Goal: Task Accomplishment & Management: Complete application form

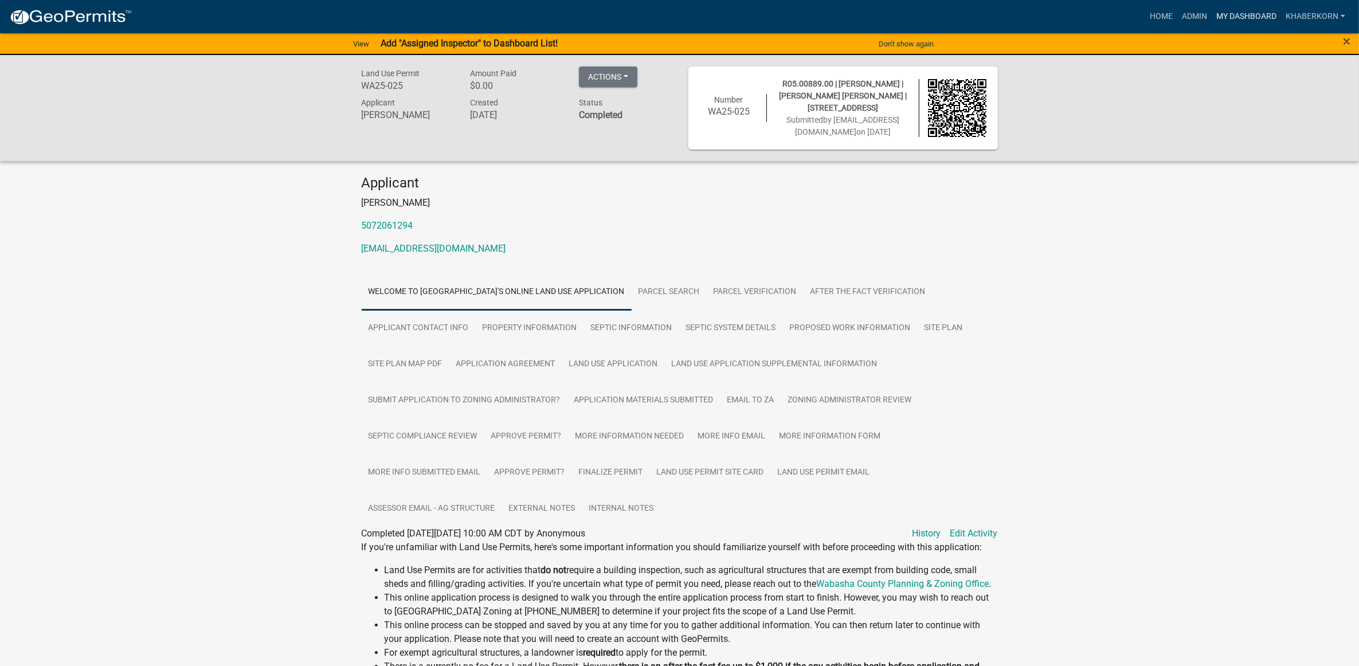
click at [1246, 7] on link "My Dashboard" at bounding box center [1246, 17] width 69 height 22
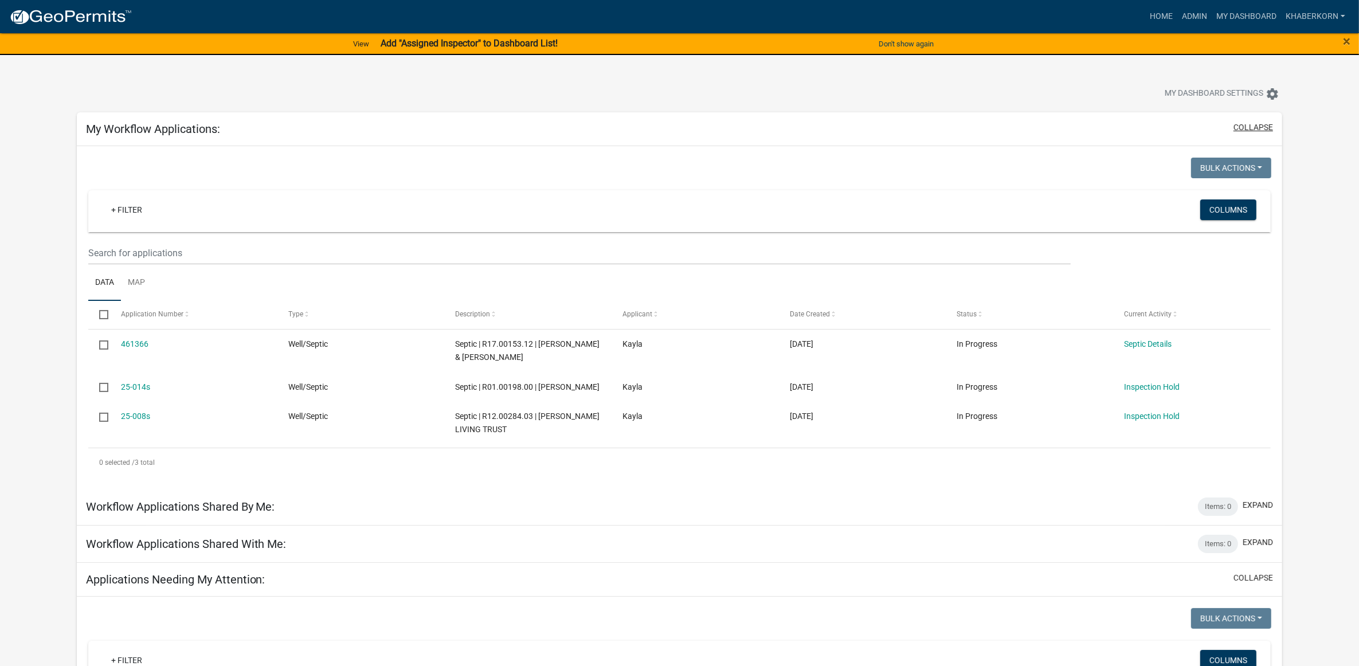
click at [1248, 144] on div "My Workflow Applications: collapse" at bounding box center [680, 129] width 1206 height 34
click at [1193, 13] on link "Admin" at bounding box center [1194, 17] width 34 height 22
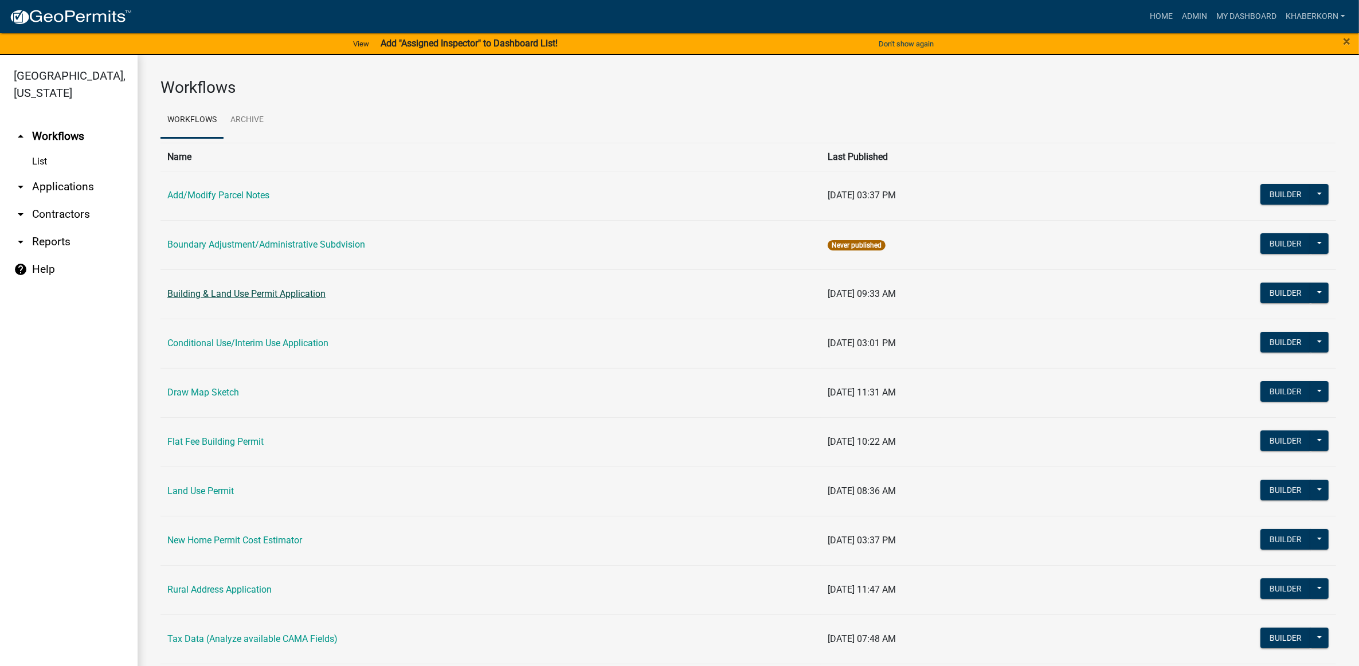
click at [213, 296] on link "Building & Land Use Permit Application" at bounding box center [246, 293] width 158 height 11
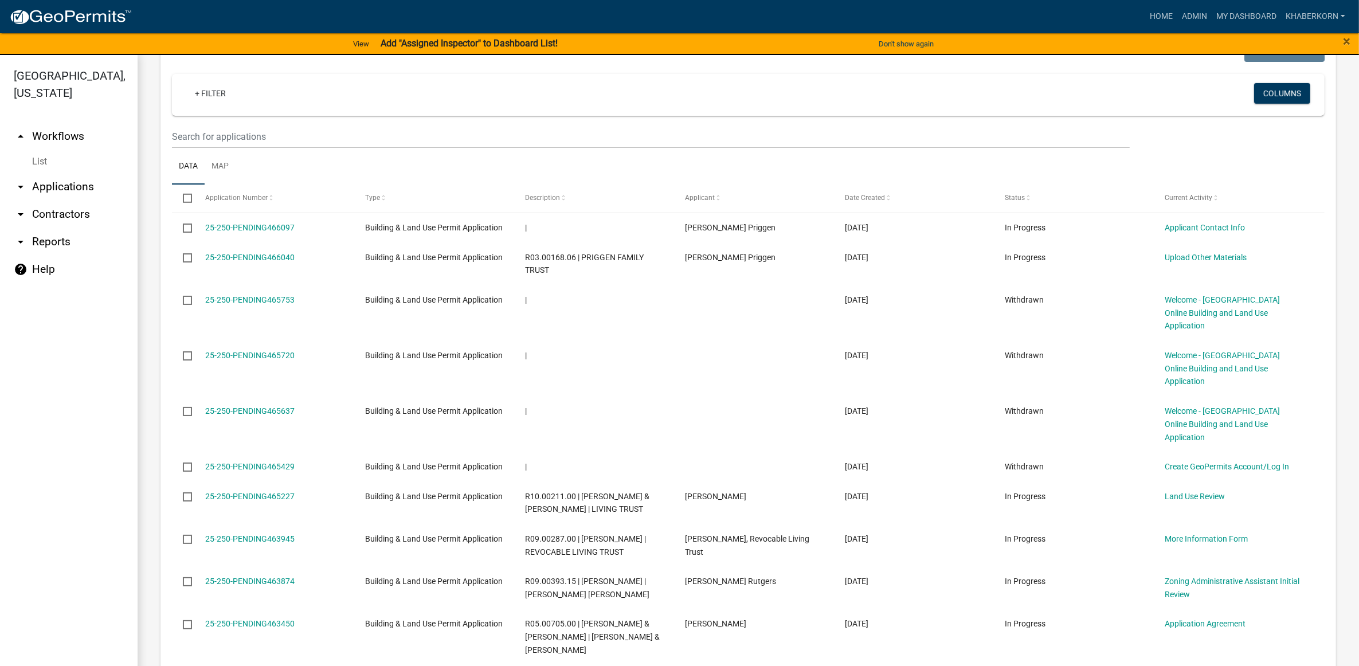
scroll to position [1003, 0]
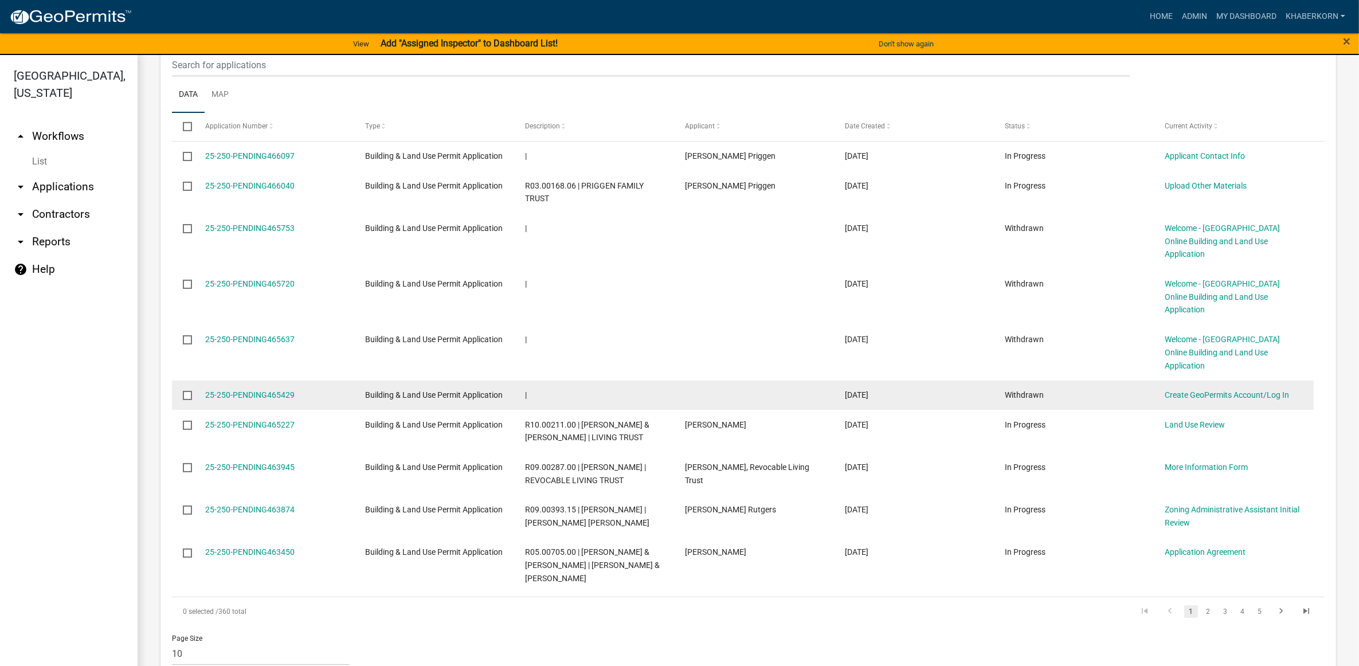
click at [190, 396] on input "checkbox" at bounding box center [186, 394] width 7 height 7
checkbox input "true"
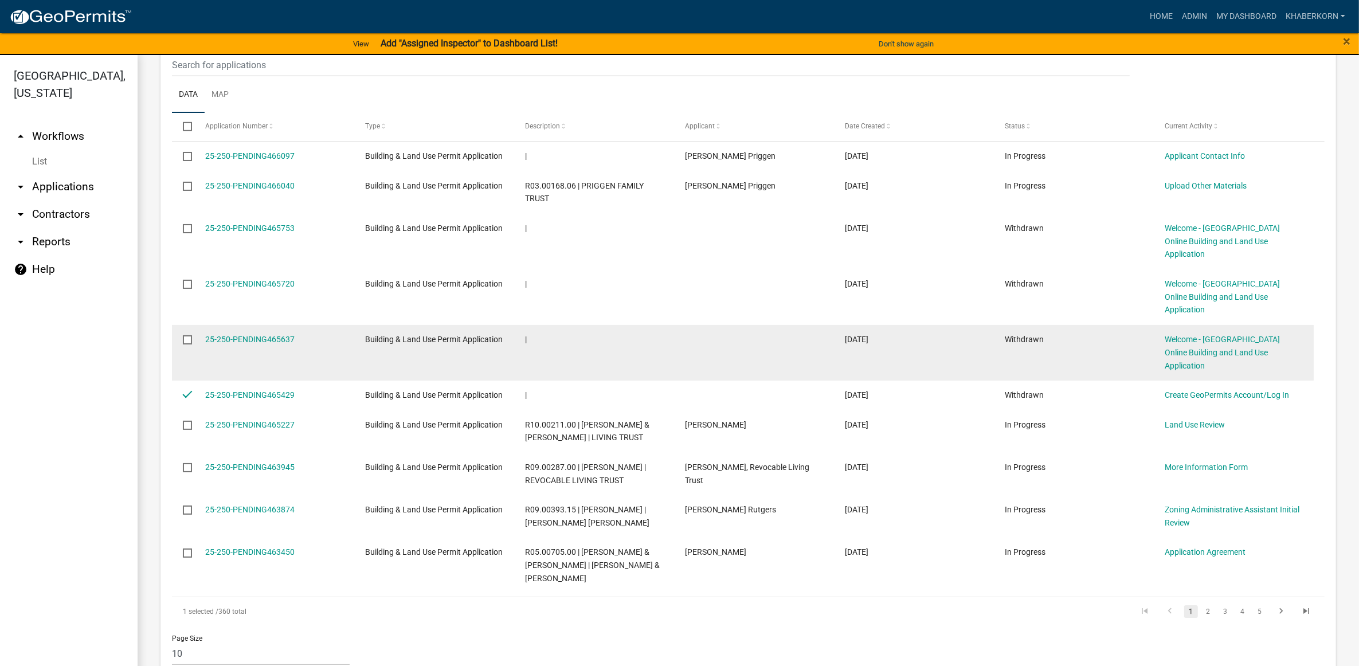
click at [190, 343] on input "checkbox" at bounding box center [186, 338] width 7 height 7
checkbox input "true"
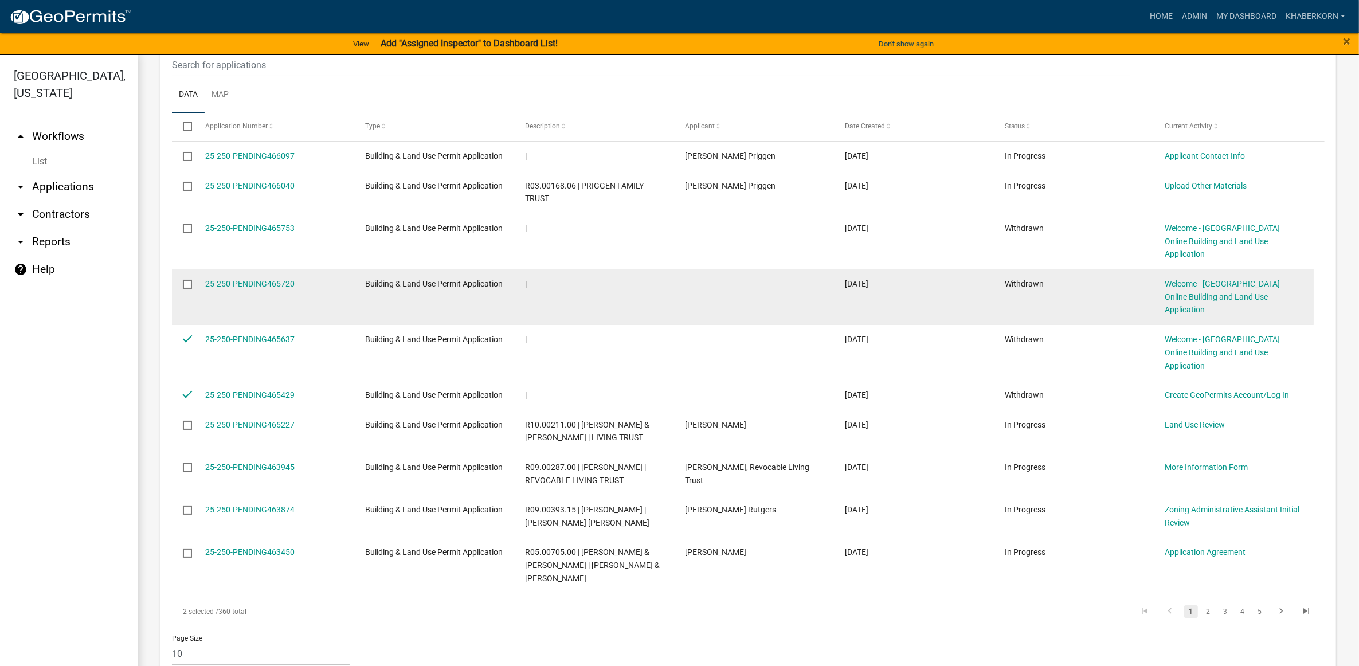
click at [189, 287] on input "checkbox" at bounding box center [186, 283] width 7 height 7
checkbox input "true"
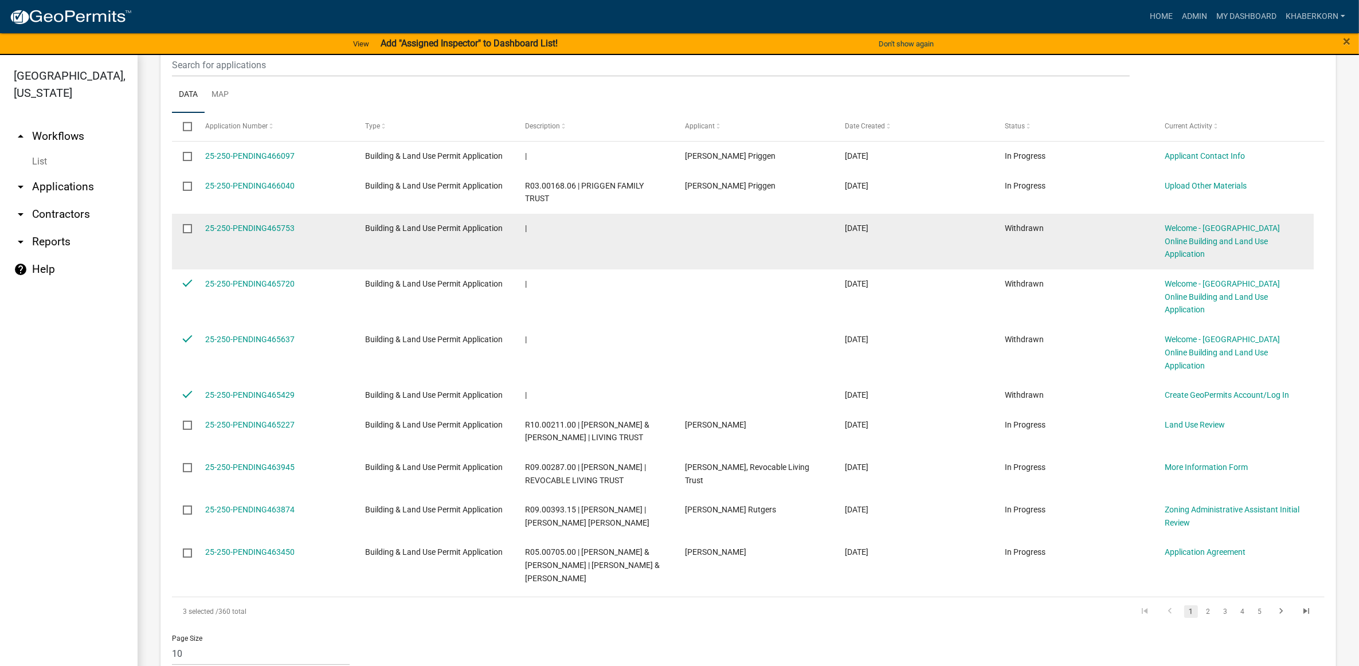
click at [190, 232] on input "checkbox" at bounding box center [186, 227] width 7 height 7
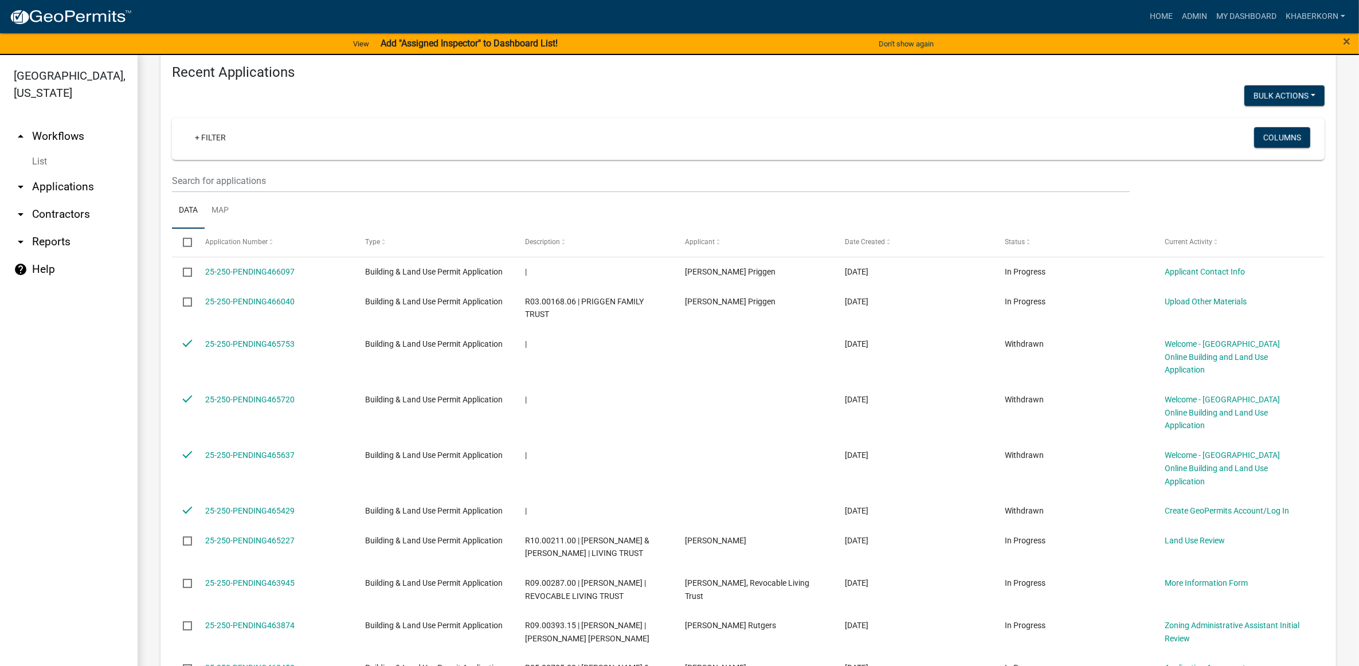
scroll to position [788, 0]
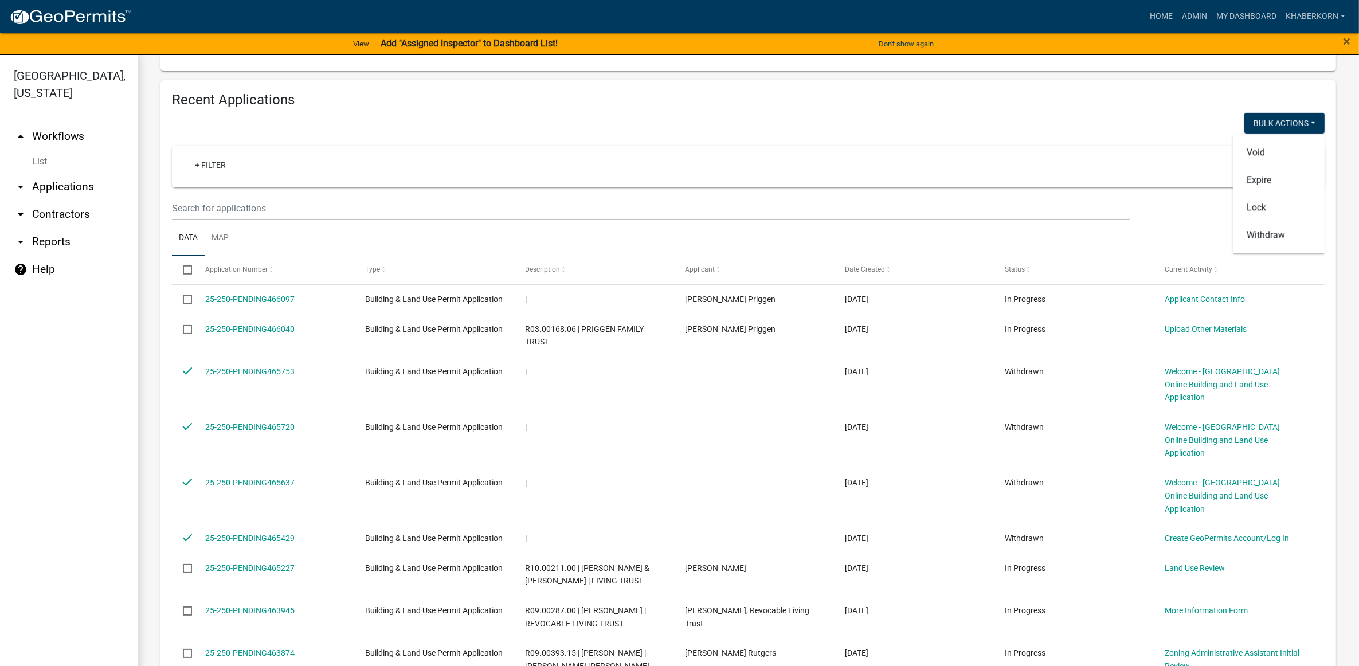
click at [1334, 412] on div "Building & Land Use Permit Application Apply online for a Building & Land Use (…" at bounding box center [748, 23] width 1221 height 1657
click at [1264, 166] on button "Void" at bounding box center [1279, 153] width 92 height 28
checkbox input "false"
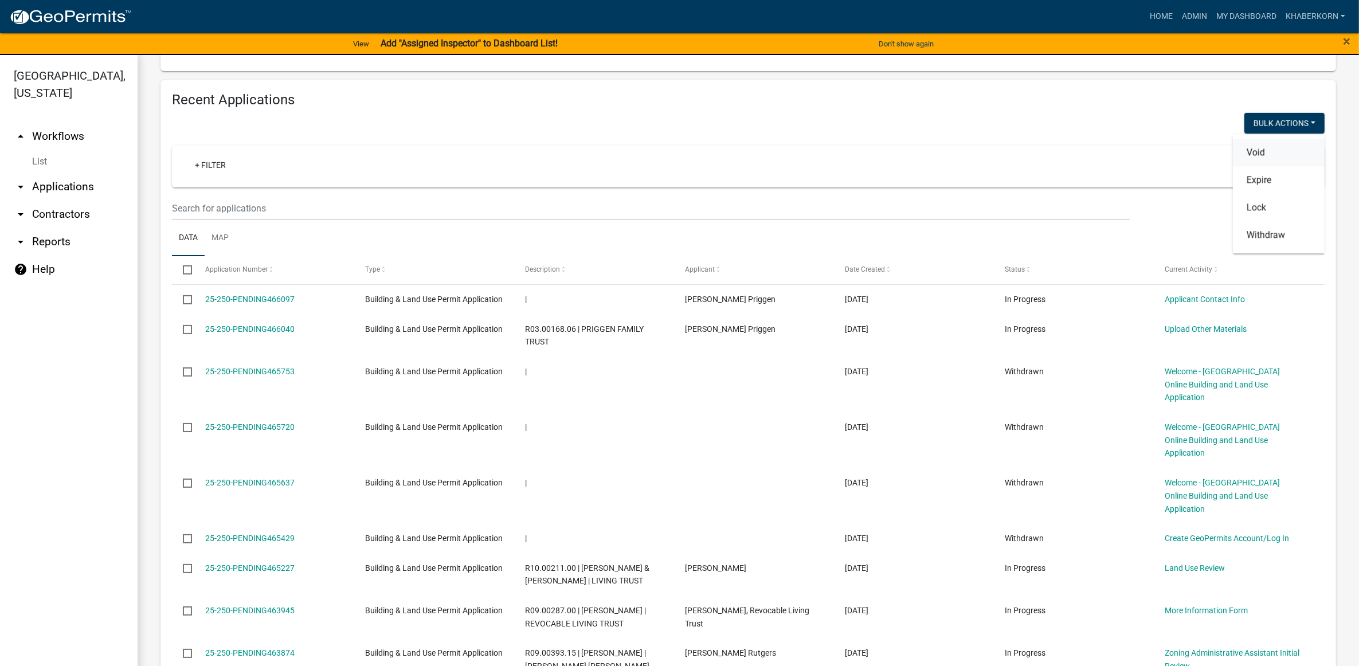
checkbox input "false"
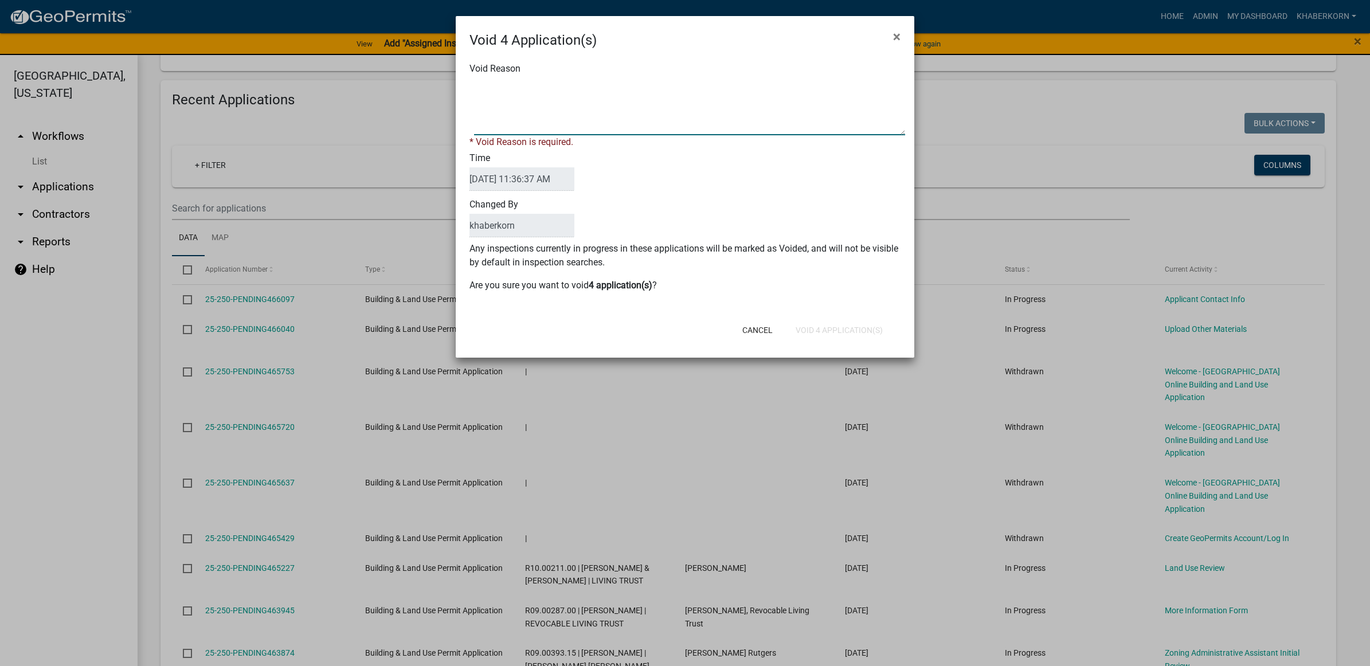
click at [498, 106] on textarea "Void Reason" at bounding box center [689, 106] width 431 height 57
type textarea "U"
type textarea "Applications Not Started"
click at [774, 327] on div "Cancel Void 4 Application(s)" at bounding box center [759, 330] width 283 height 30
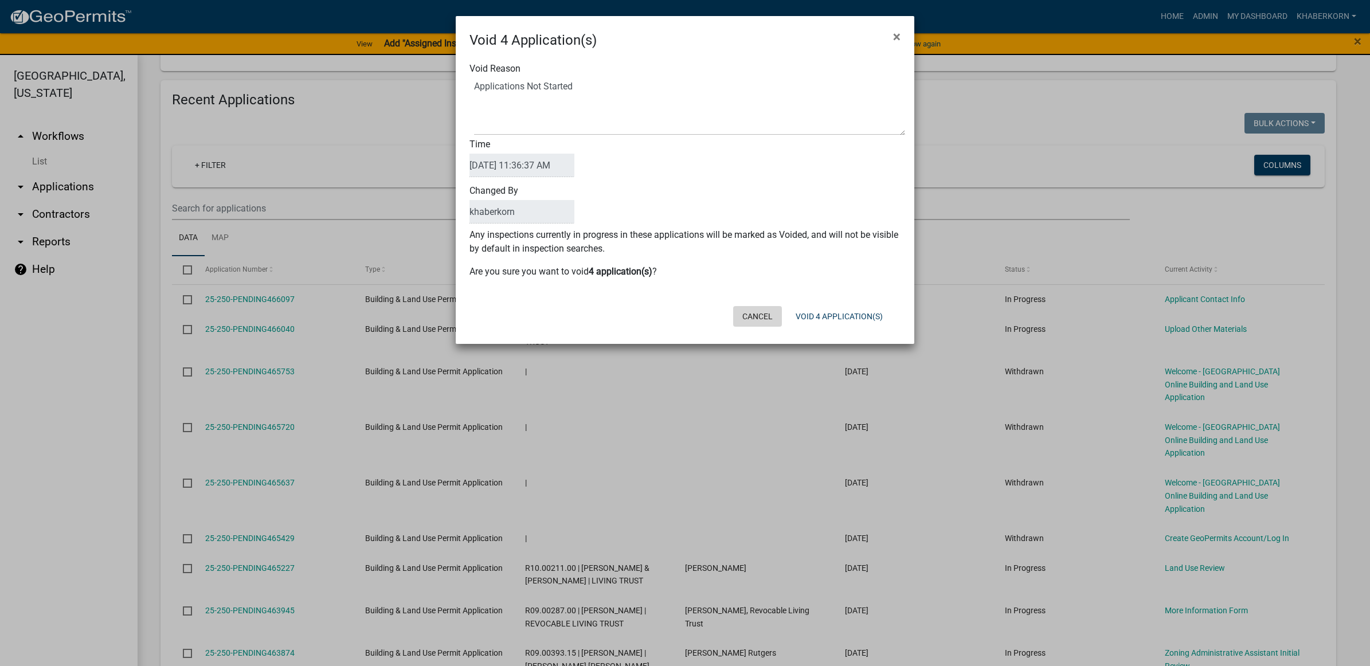
click at [765, 322] on button "Cancel" at bounding box center [757, 316] width 49 height 21
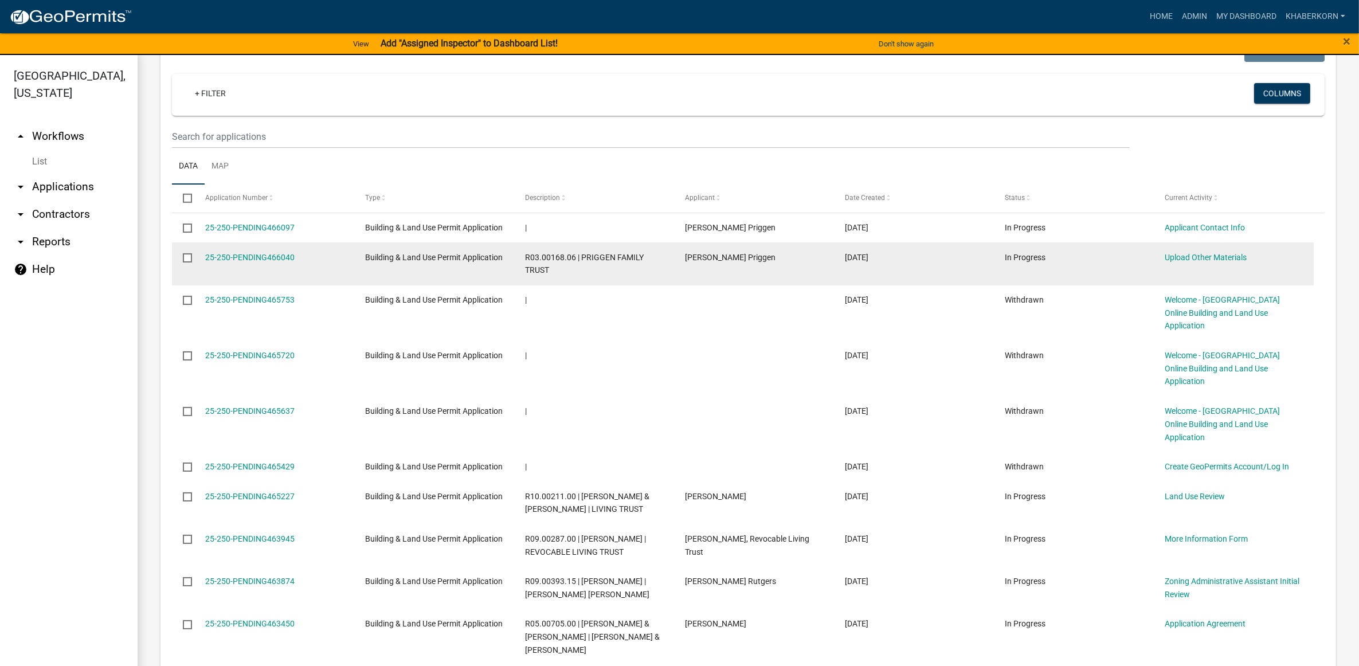
scroll to position [1003, 0]
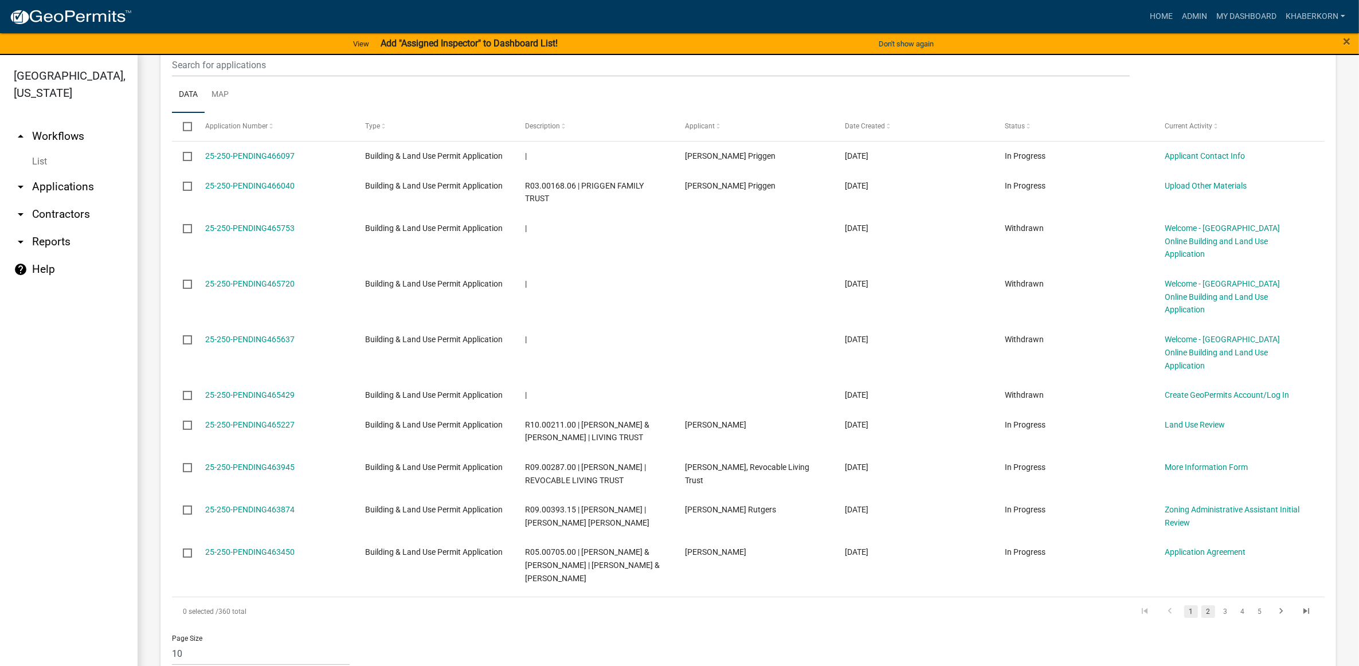
click at [1201, 618] on link "2" at bounding box center [1208, 611] width 14 height 13
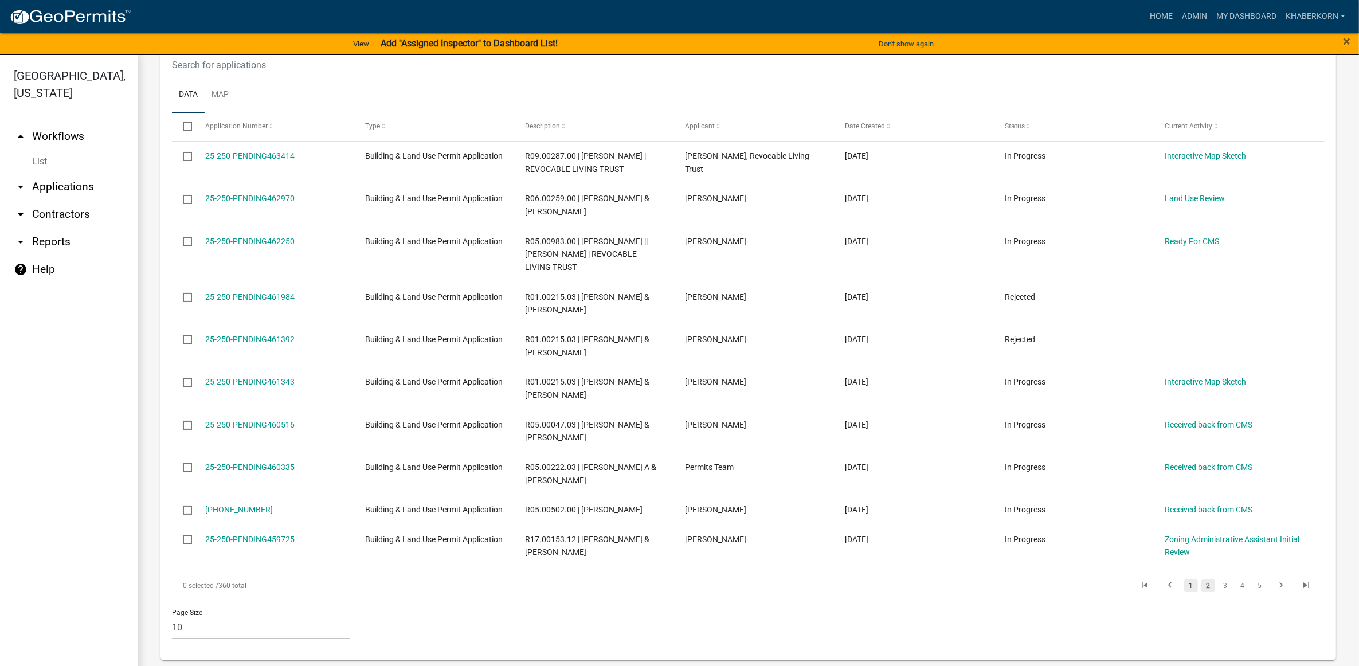
click at [1184, 592] on link "1" at bounding box center [1191, 586] width 14 height 13
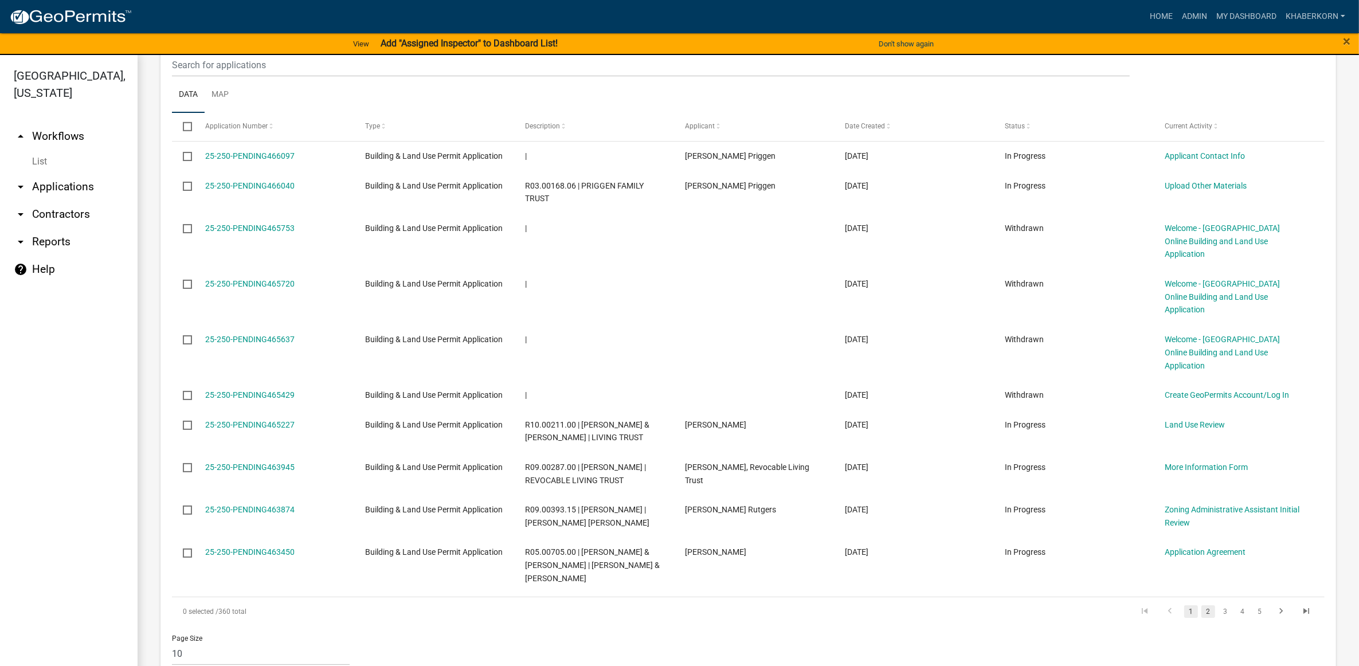
click at [1201, 618] on link "2" at bounding box center [1208, 611] width 14 height 13
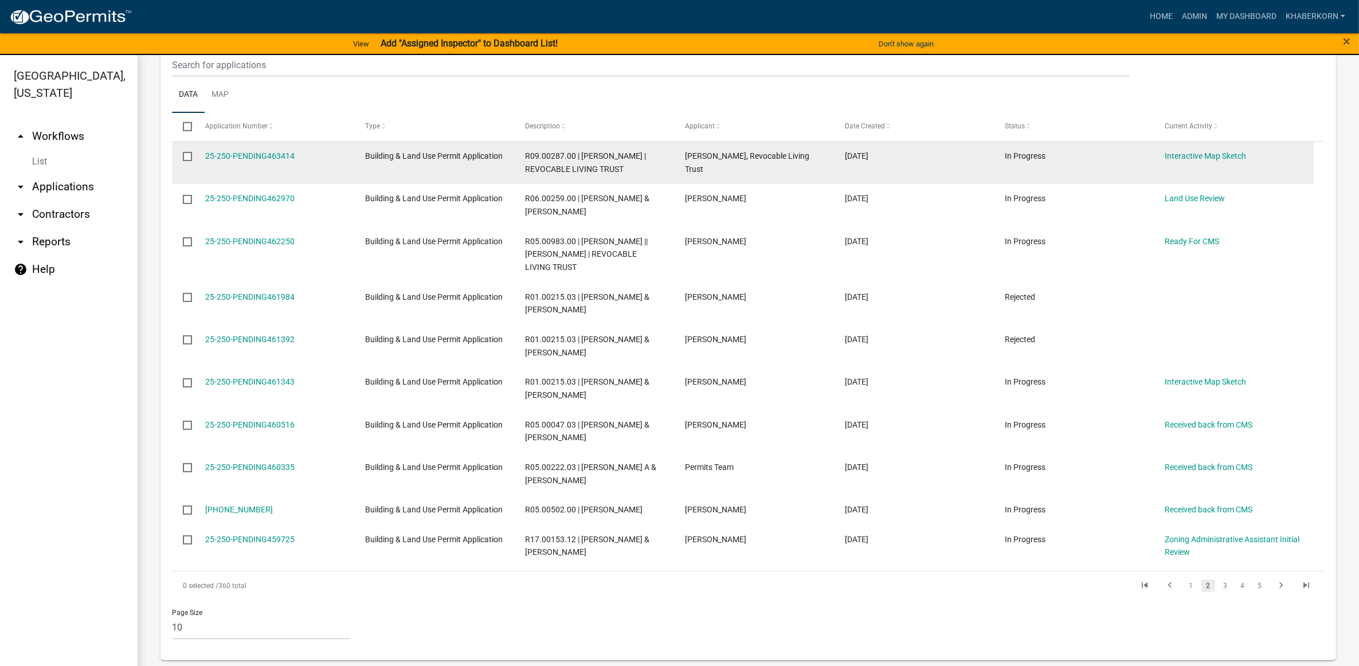
click at [186, 159] on input "checkbox" at bounding box center [186, 155] width 7 height 7
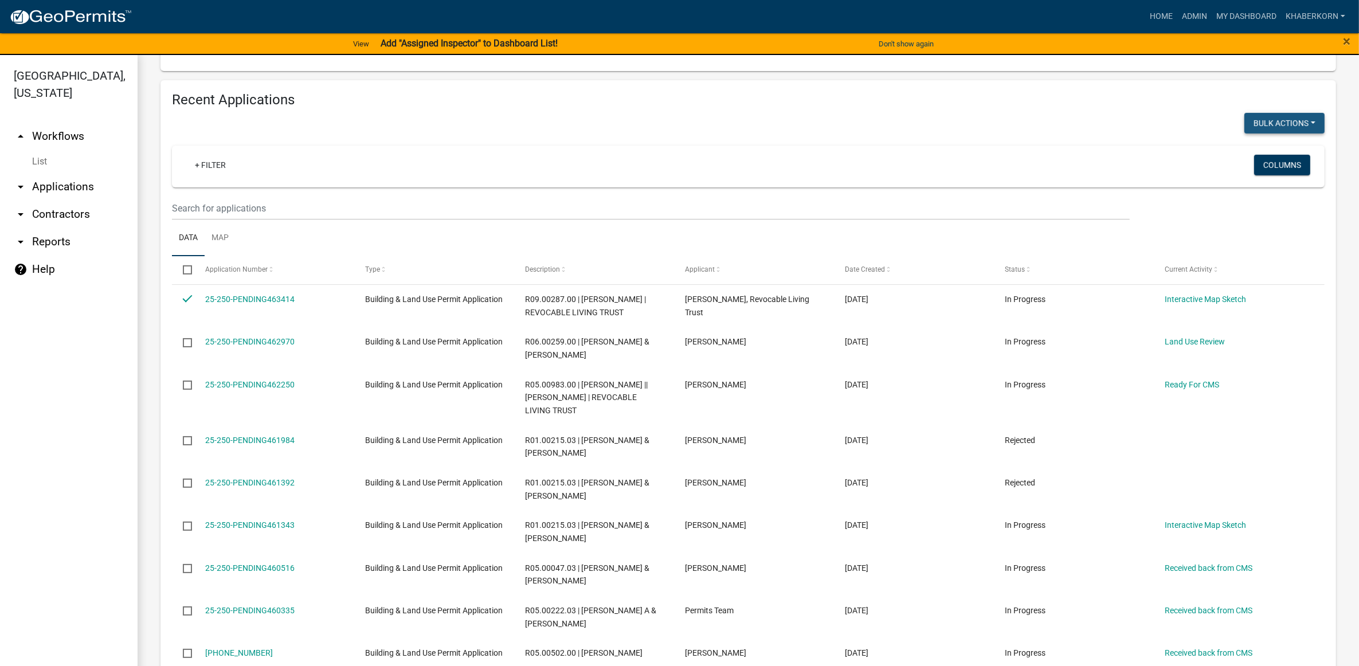
click at [1256, 166] on button "Void" at bounding box center [1279, 153] width 92 height 28
checkbox input "false"
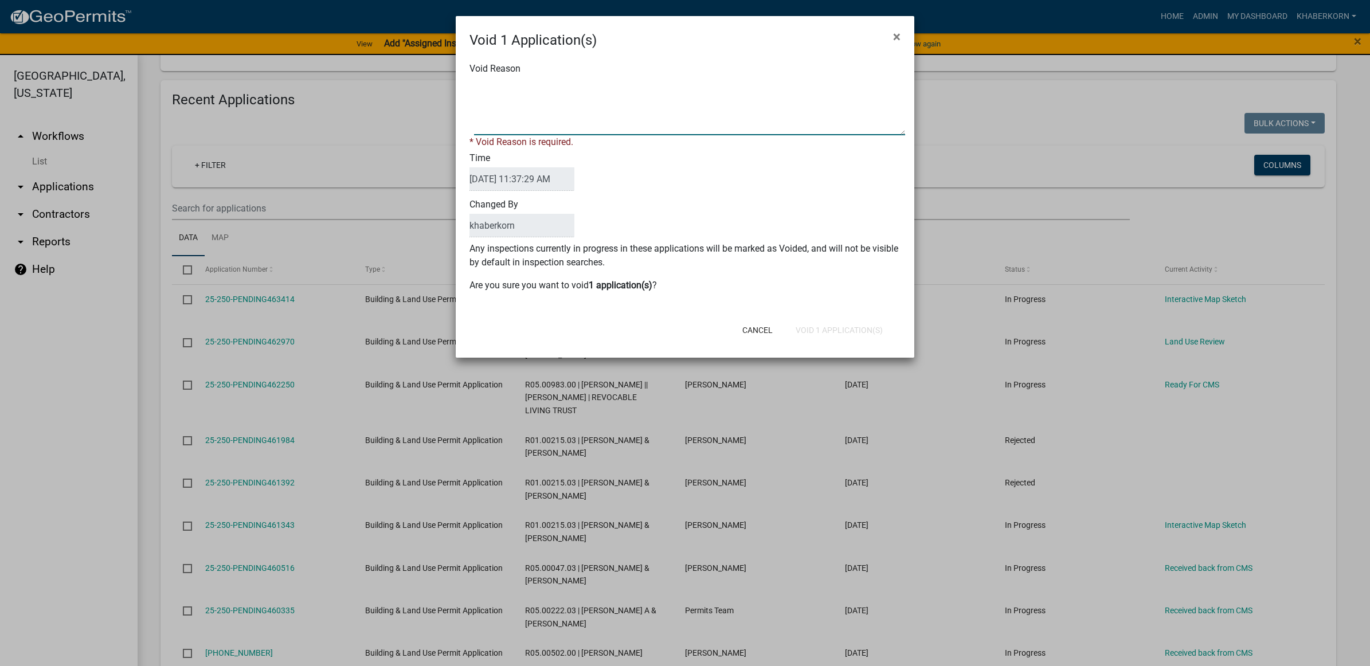
click at [486, 99] on textarea "Void Reason" at bounding box center [689, 106] width 431 height 57
type textarea "Duplicate App"
click at [833, 326] on button "Void 1 Application(s)" at bounding box center [838, 330] width 105 height 21
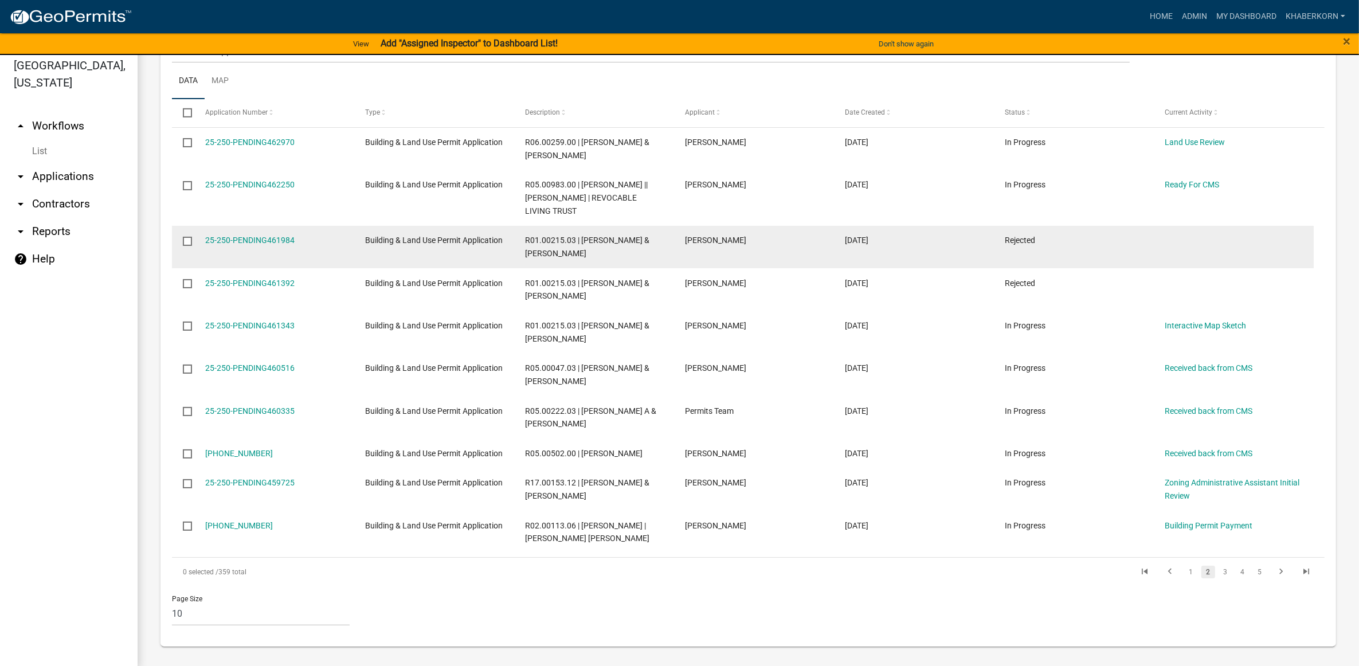
scroll to position [13, 0]
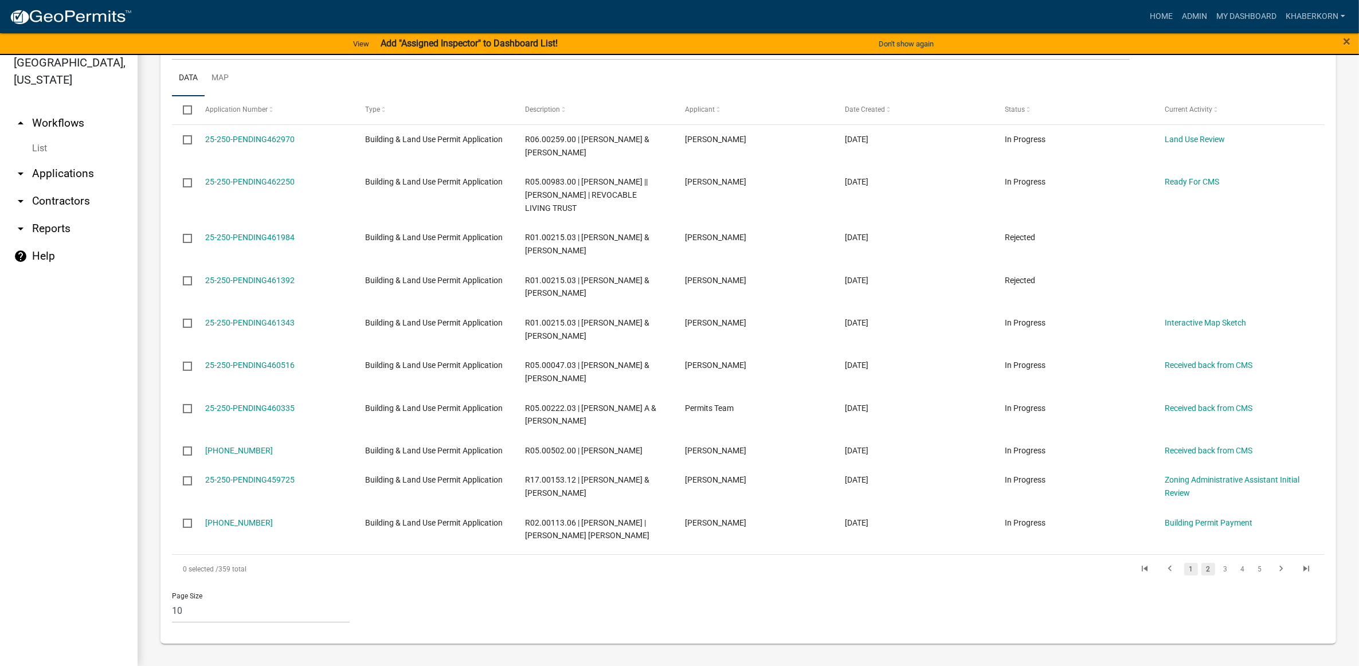
click at [1184, 568] on link "1" at bounding box center [1191, 569] width 14 height 13
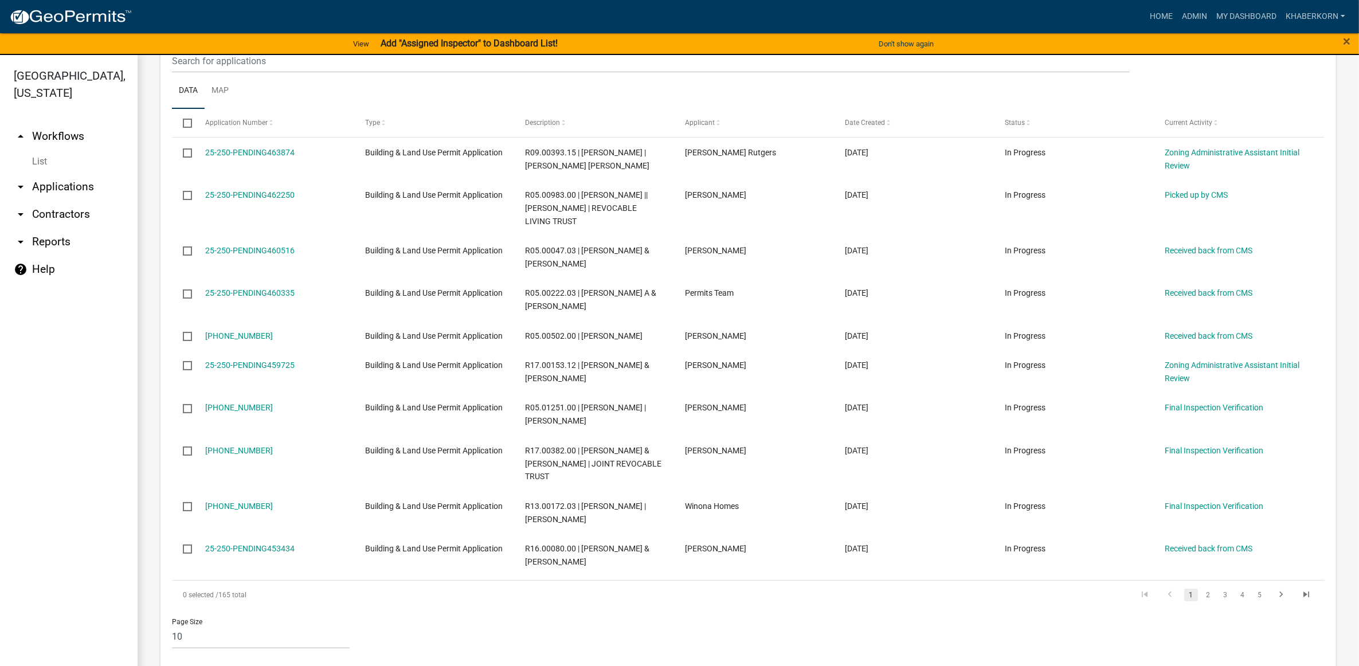
scroll to position [287, 0]
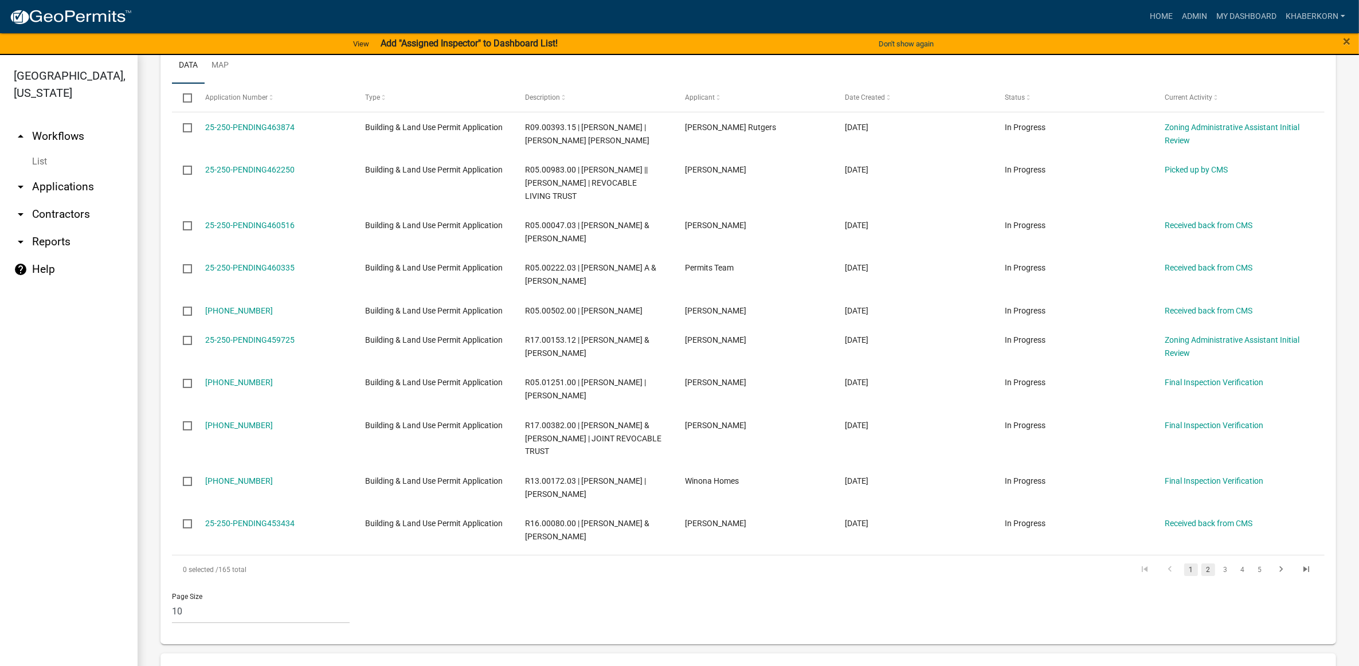
click at [1201, 576] on link "2" at bounding box center [1208, 569] width 14 height 13
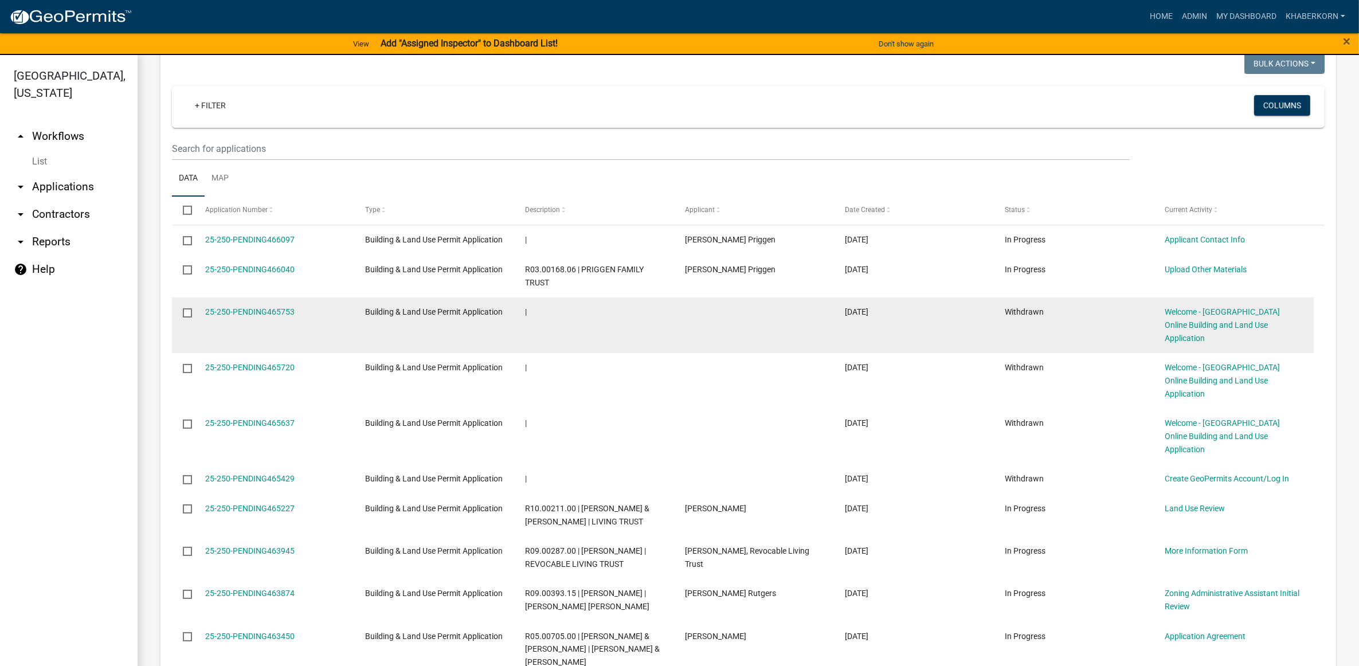
scroll to position [931, 0]
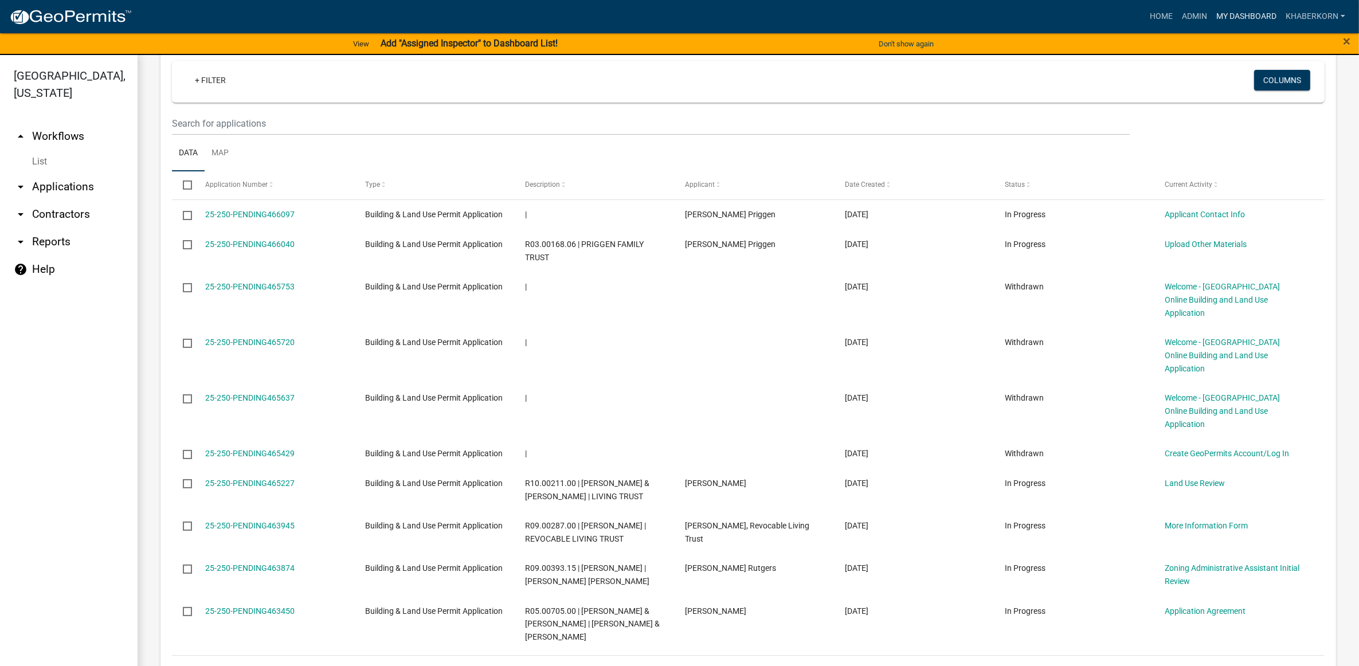
click at [1230, 15] on link "My Dashboard" at bounding box center [1246, 17] width 69 height 22
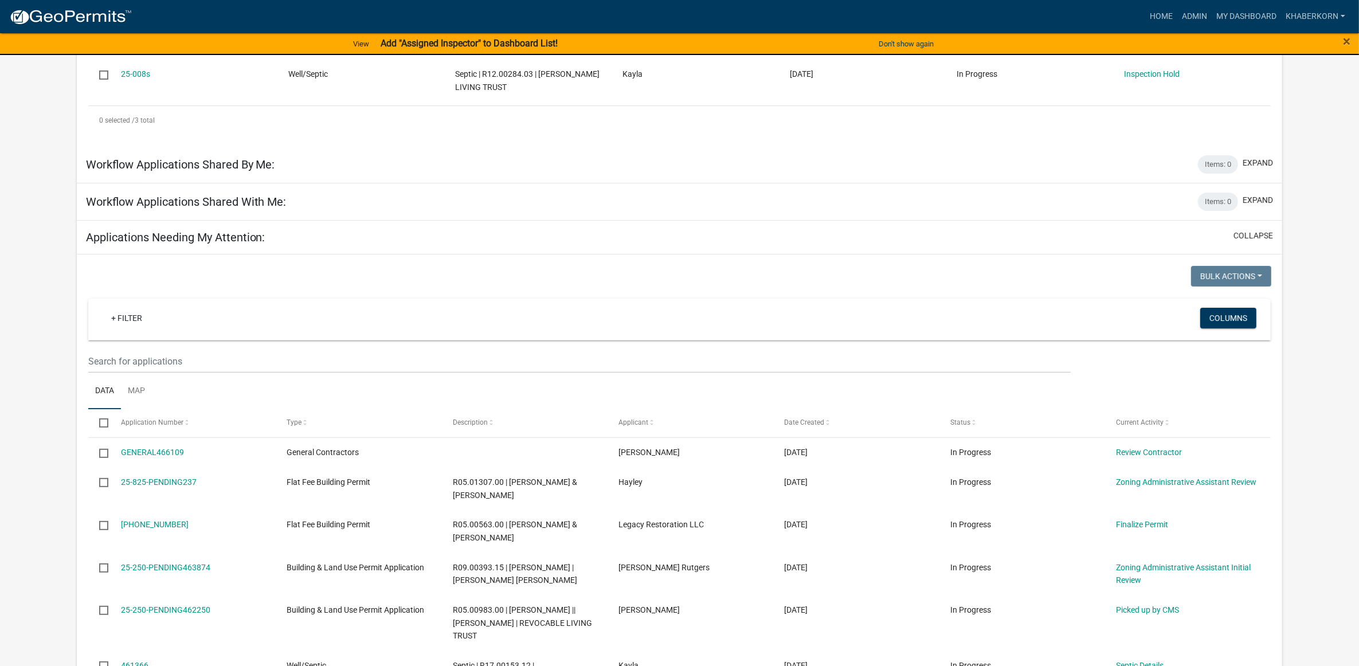
scroll to position [358, 0]
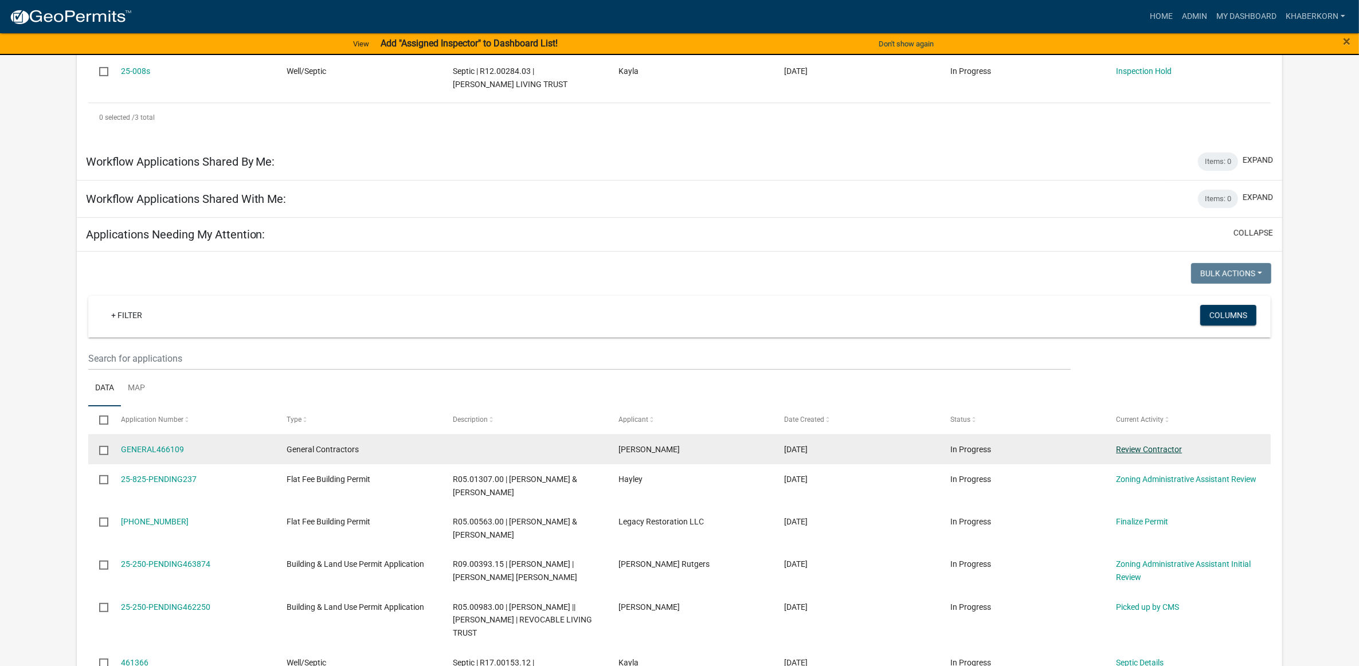
click at [1119, 450] on link "Review Contractor" at bounding box center [1149, 449] width 66 height 9
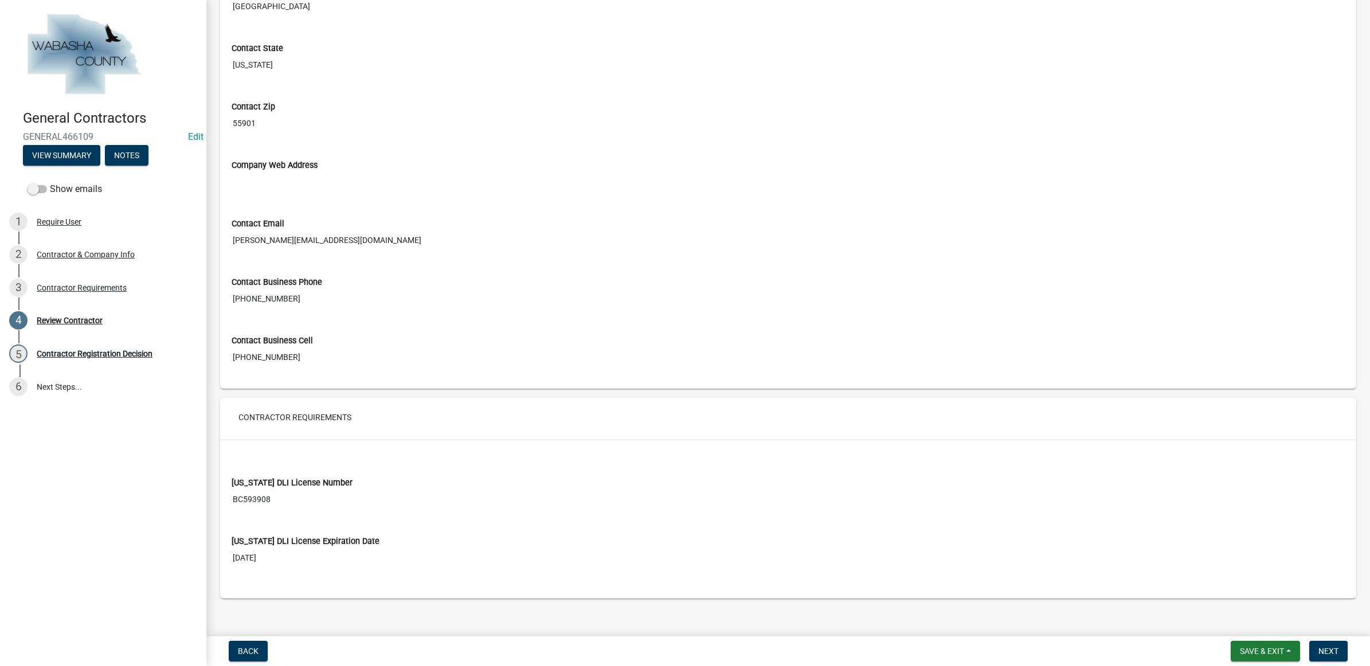
scroll to position [543, 0]
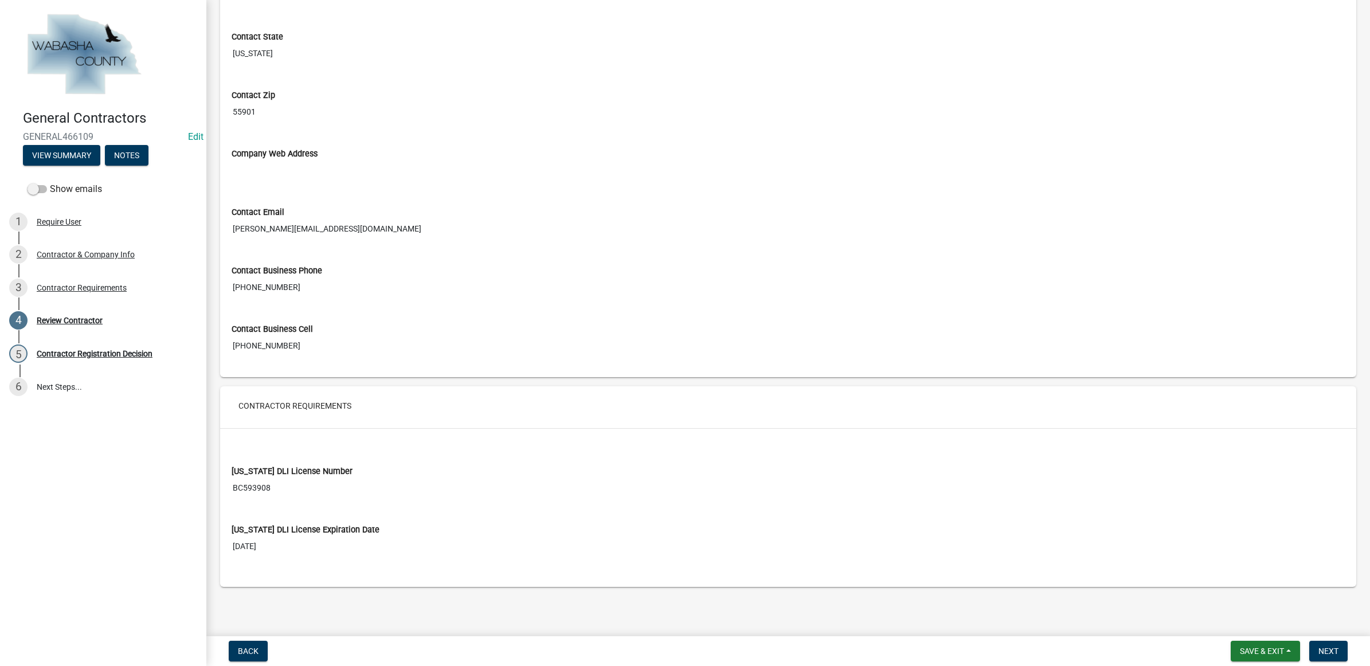
click at [241, 485] on input "BC593908" at bounding box center [788, 487] width 1113 height 21
click at [1324, 652] on span "Next" at bounding box center [1328, 651] width 20 height 9
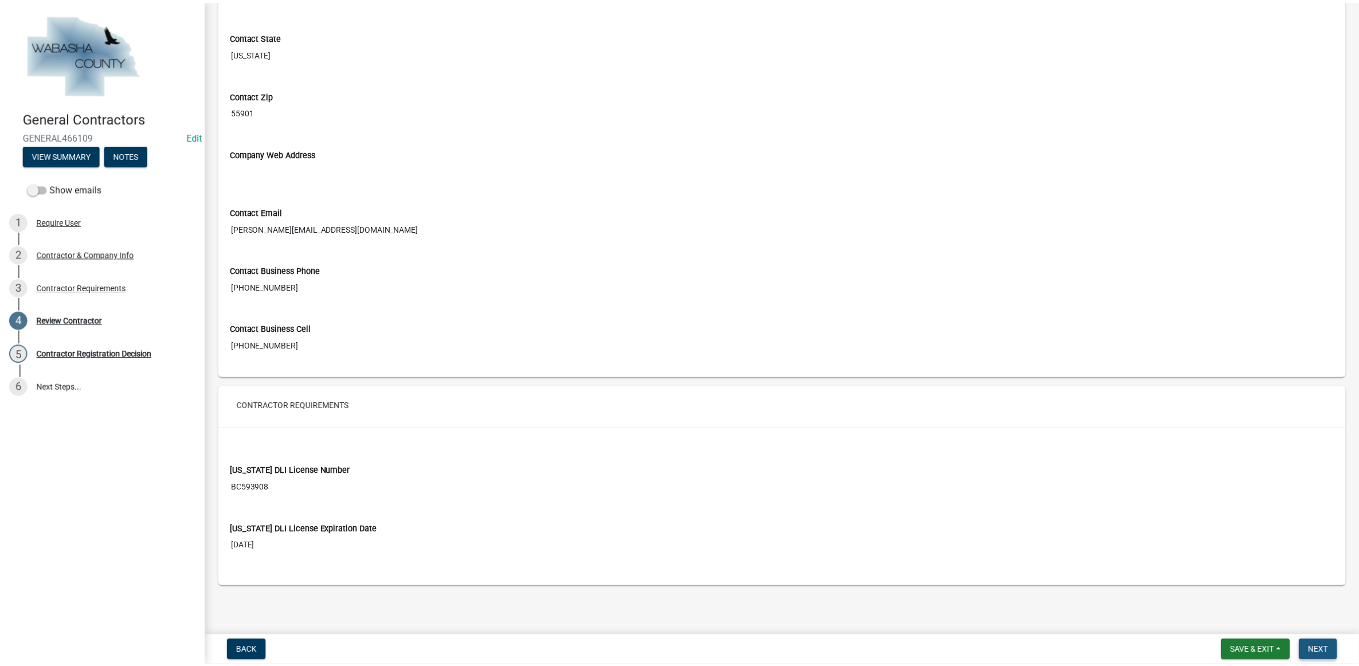
scroll to position [0, 0]
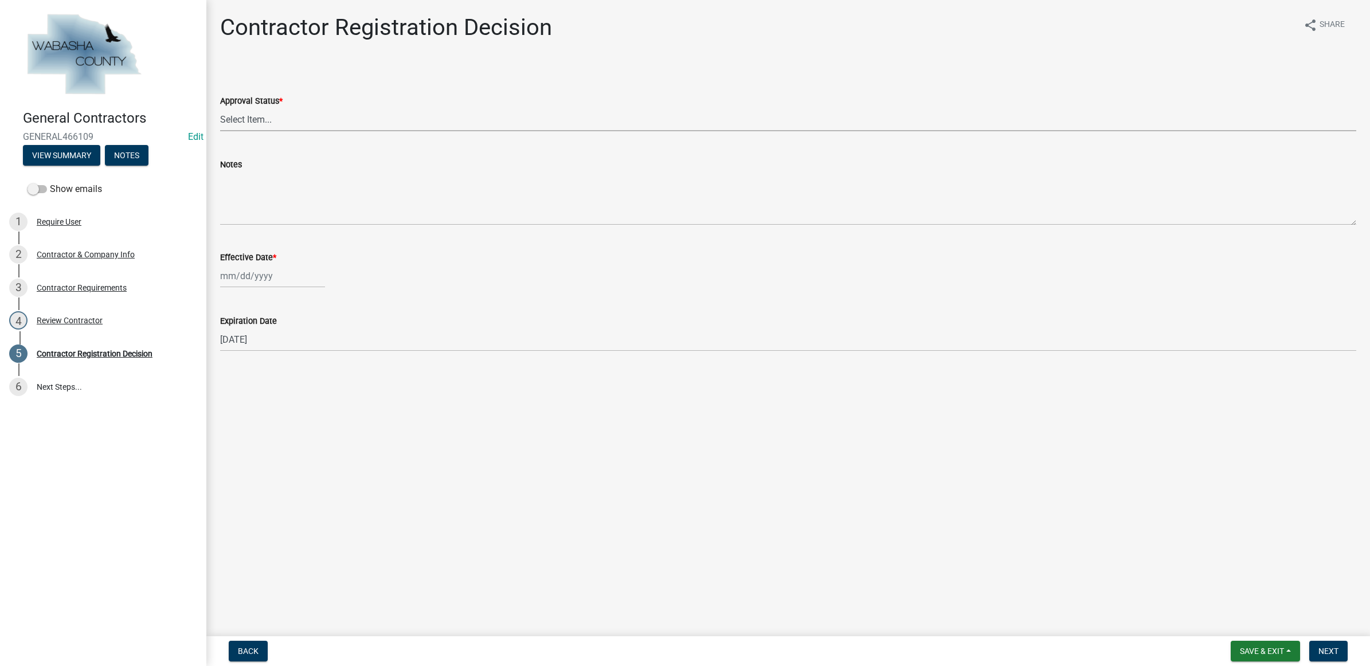
click at [261, 127] on select "Select Item... Approved Denied" at bounding box center [788, 120] width 1136 height 24
click at [220, 108] on select "Select Item... Approved Denied" at bounding box center [788, 120] width 1136 height 24
select select "4b86b809-39dd-4c68-9f3d-fdb3e7050482"
click at [256, 278] on div at bounding box center [272, 276] width 105 height 24
select select "8"
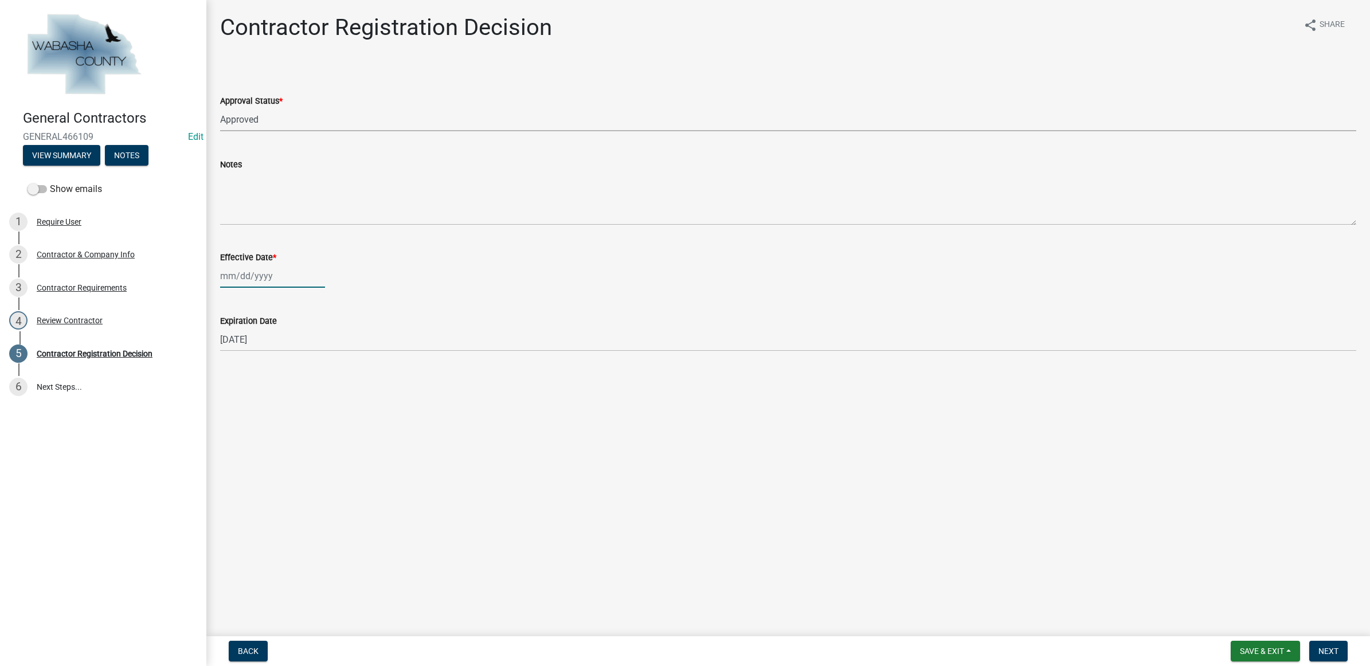
select select "2025"
click at [248, 396] on div "19" at bounding box center [250, 392] width 18 height 18
type input "[DATE]"
click at [1334, 649] on button "Next" at bounding box center [1328, 651] width 38 height 21
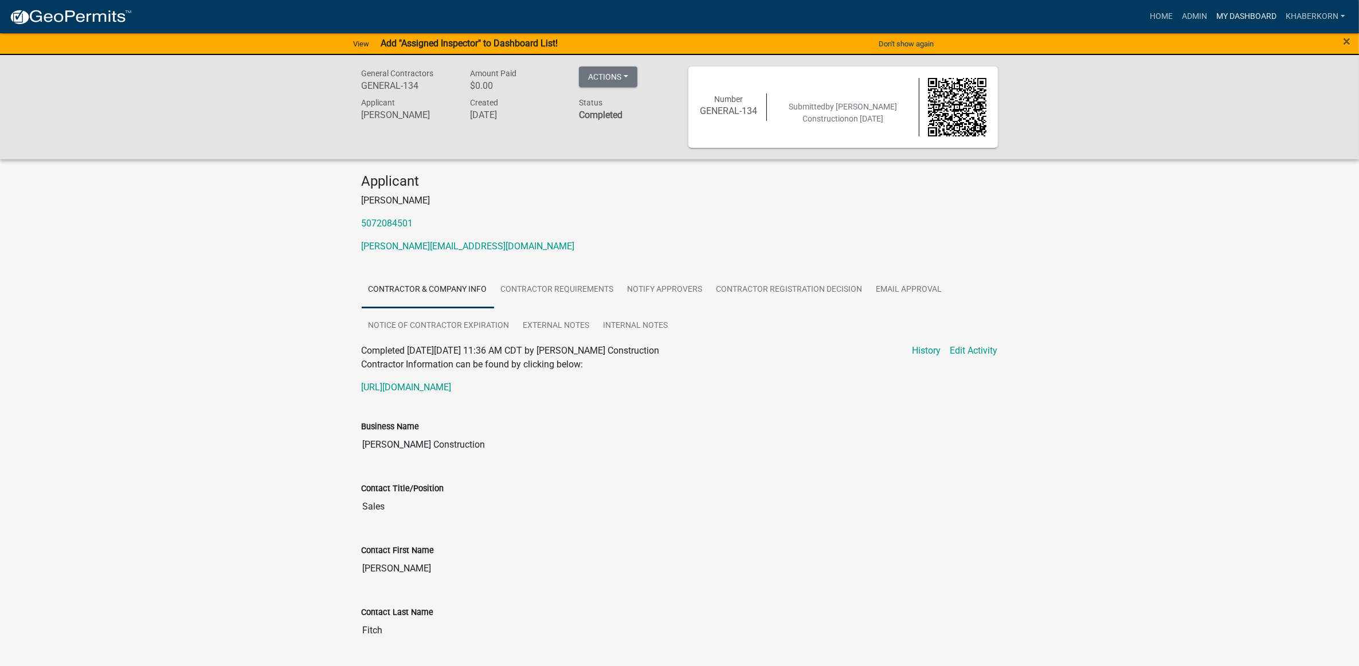
click at [1254, 16] on link "My Dashboard" at bounding box center [1246, 17] width 69 height 22
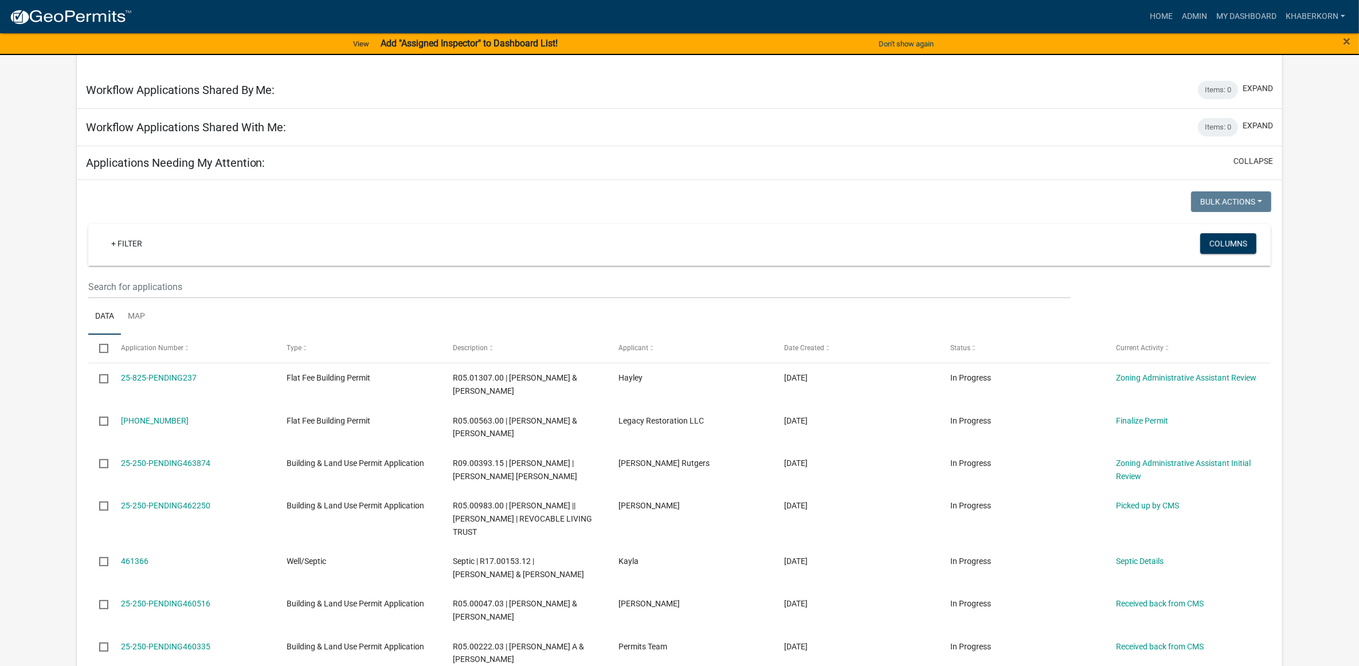
scroll to position [502, 0]
